Goal: Information Seeking & Learning: Find specific fact

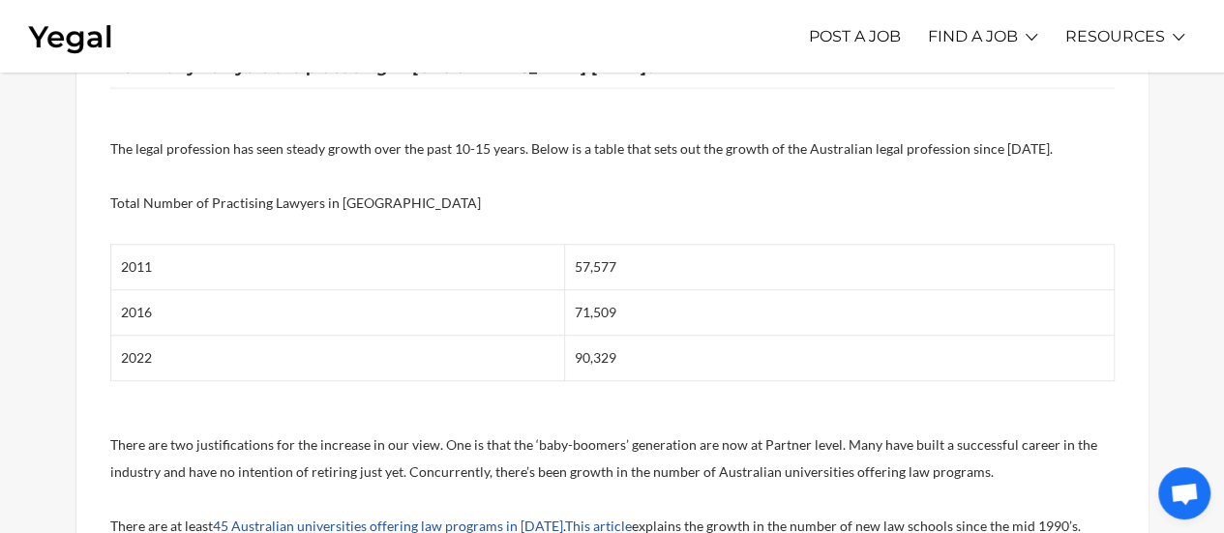
scroll to position [680, 0]
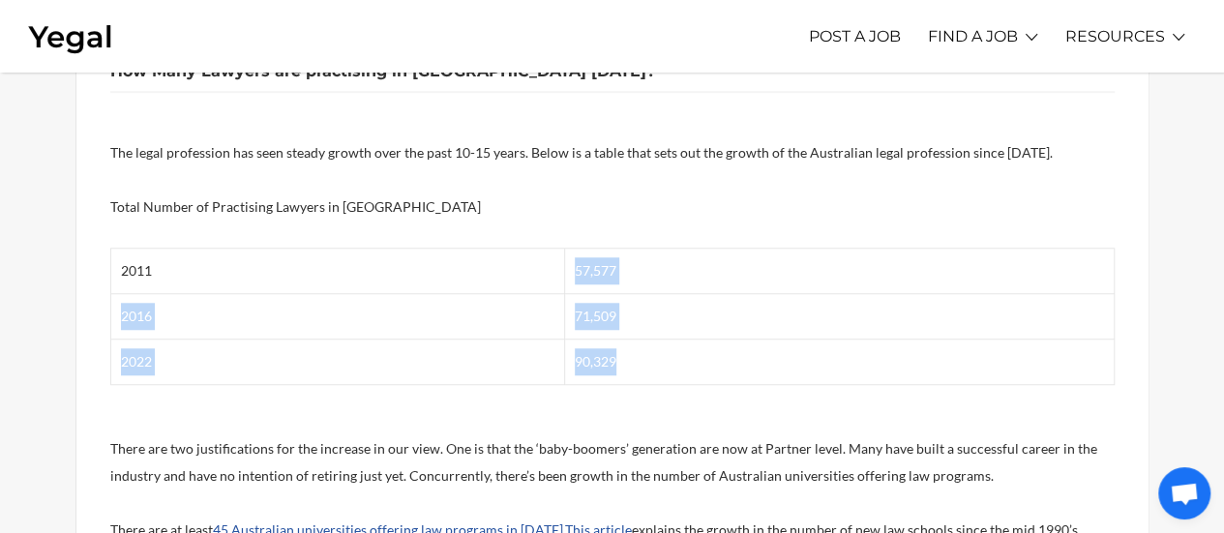
drag, startPoint x: 568, startPoint y: 268, endPoint x: 666, endPoint y: 347, distance: 125.9
click at [666, 347] on tbody "2011 57,577 2016 71,509 2022 90,329" at bounding box center [613, 317] width 1004 height 136
click at [666, 347] on td "90,329" at bounding box center [839, 362] width 549 height 45
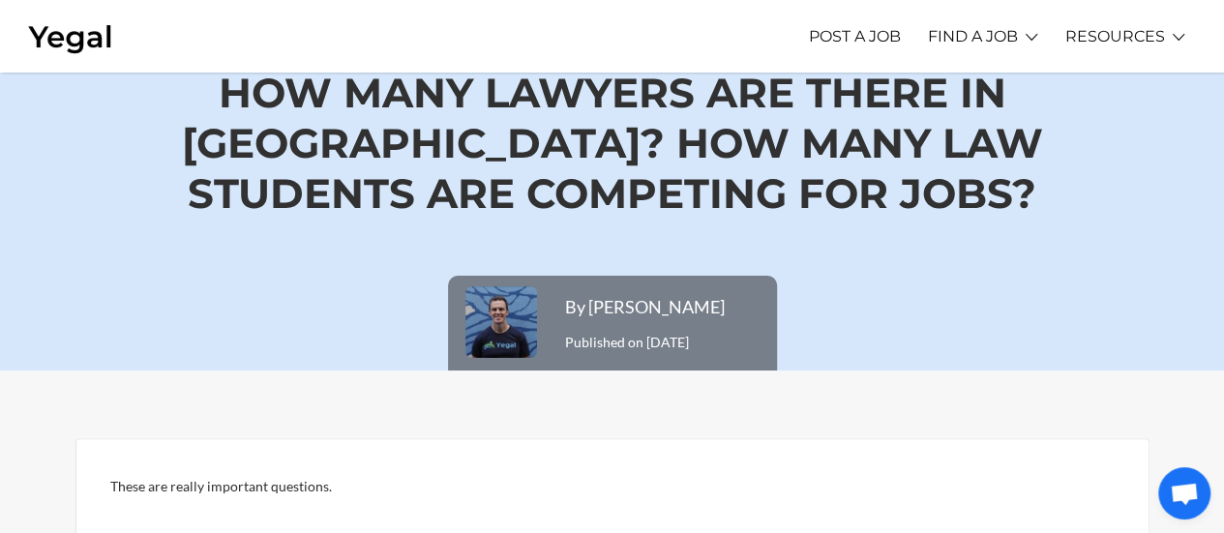
scroll to position [0, 0]
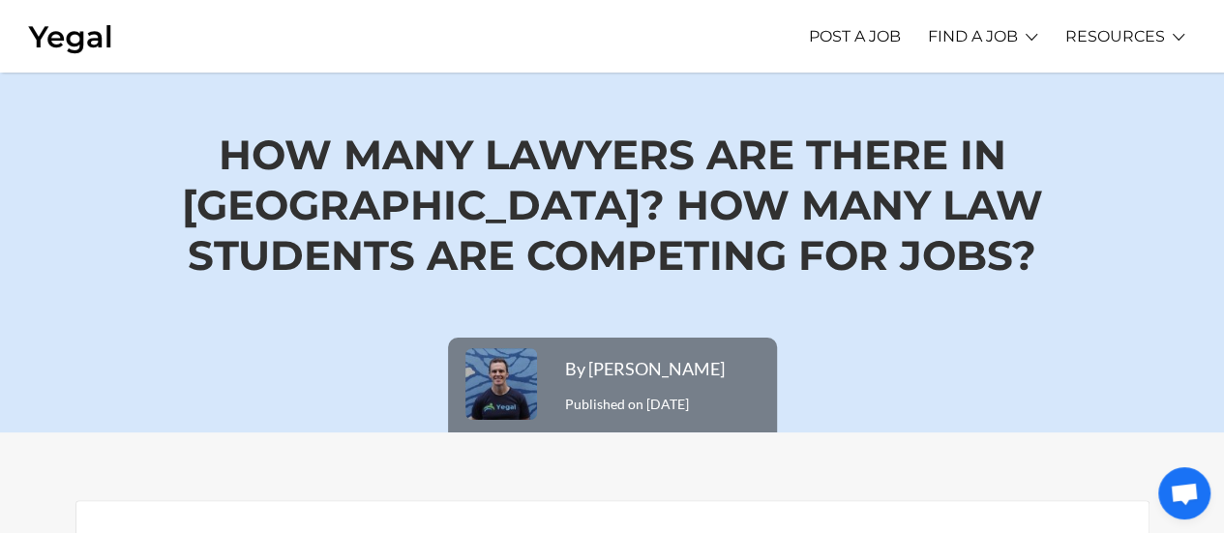
click at [644, 365] on link "By [PERSON_NAME]" at bounding box center [645, 368] width 160 height 21
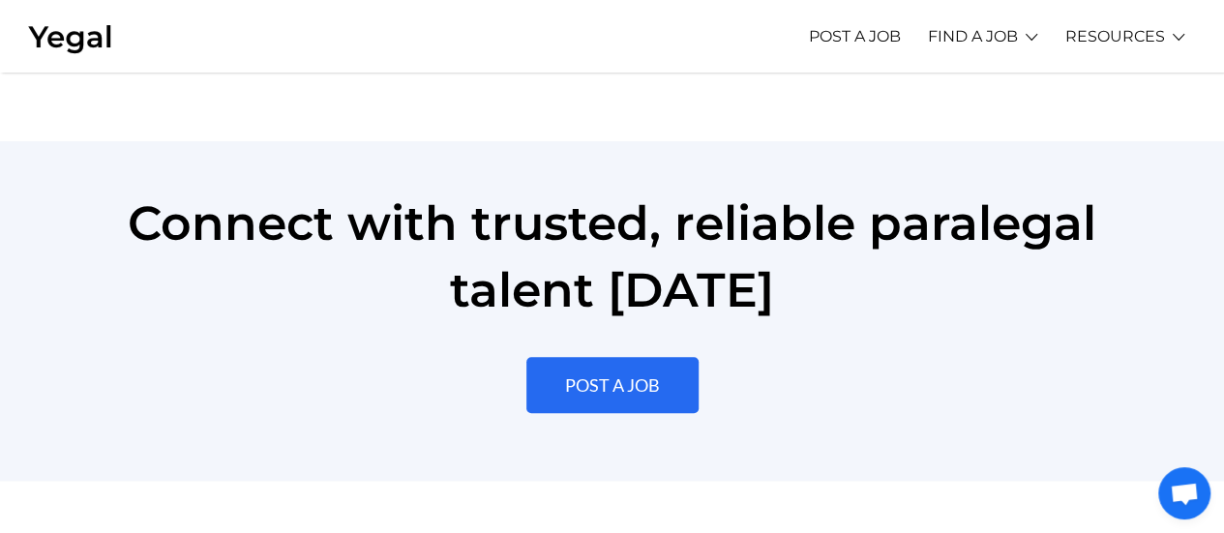
scroll to position [4571, 0]
